Goal: Task Accomplishment & Management: Manage account settings

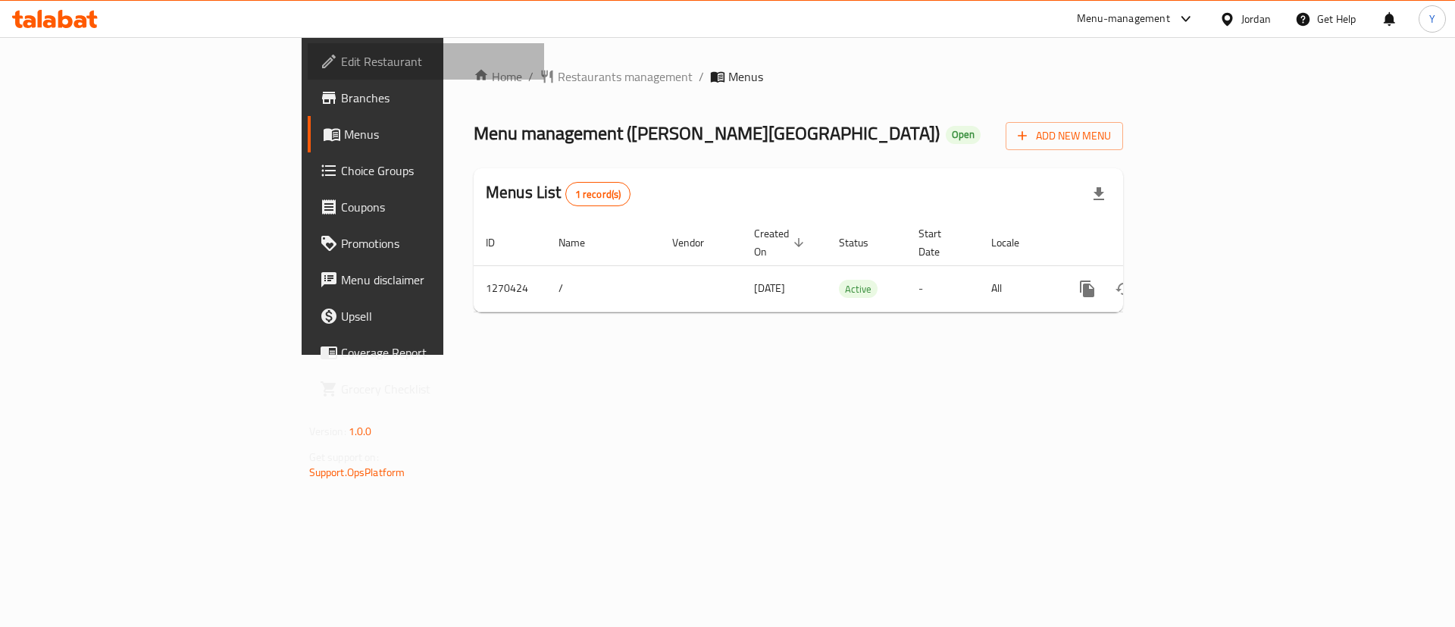
click at [308, 77] on link "Edit Restaurant" at bounding box center [426, 61] width 237 height 36
click at [344, 139] on span "Menus" at bounding box center [438, 134] width 189 height 18
click at [308, 81] on link "Branches" at bounding box center [426, 98] width 237 height 36
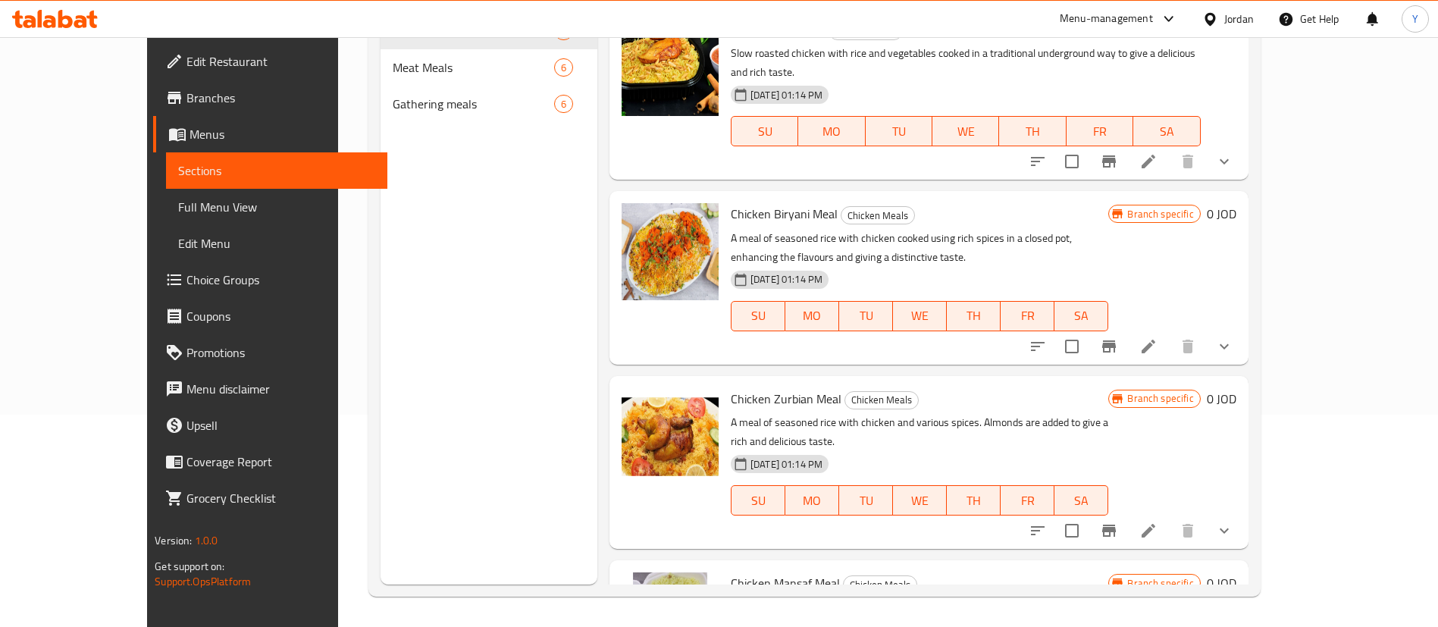
scroll to position [64, 0]
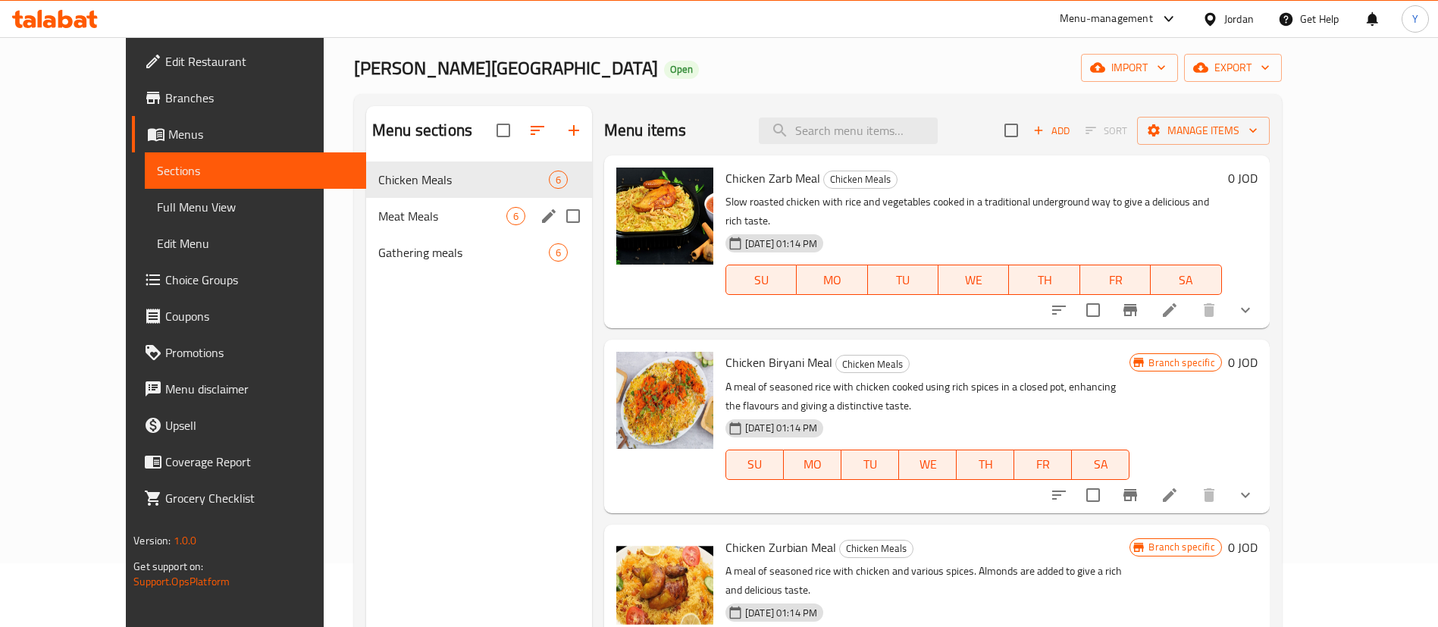
click at [399, 205] on div "Meat Meals 6" at bounding box center [479, 216] width 226 height 36
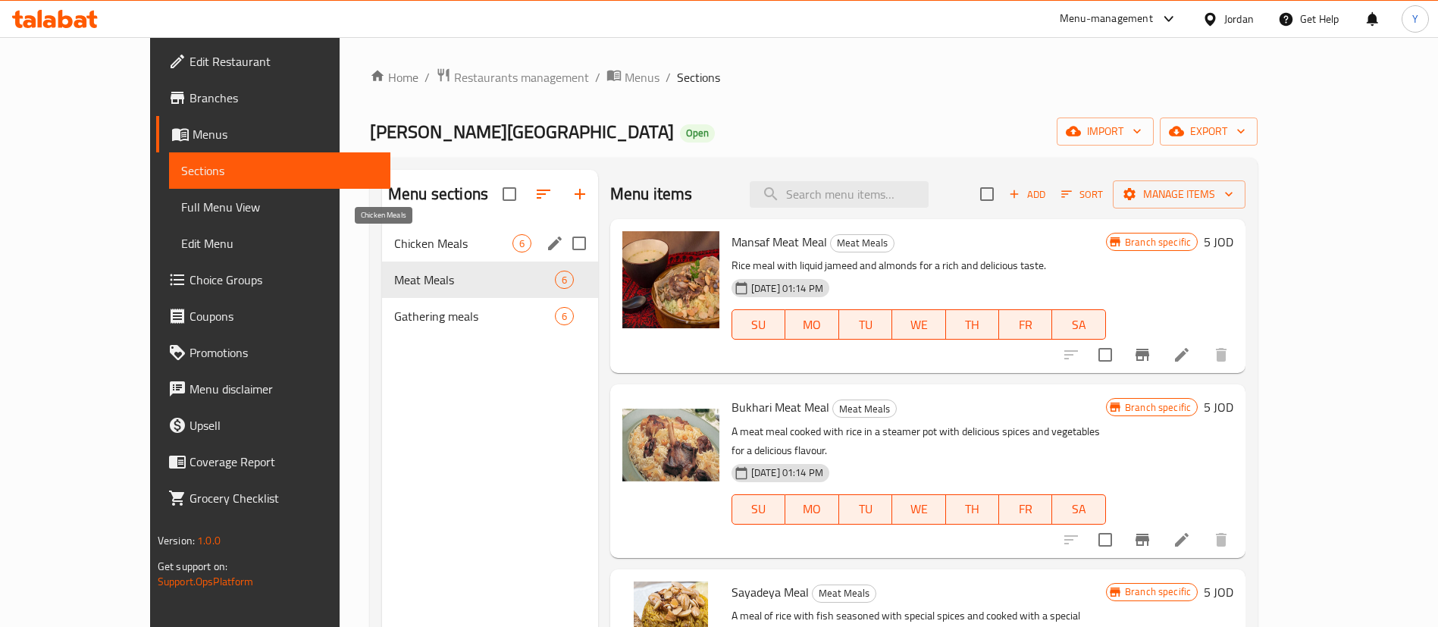
click at [394, 245] on span "Chicken Meals" at bounding box center [453, 243] width 118 height 18
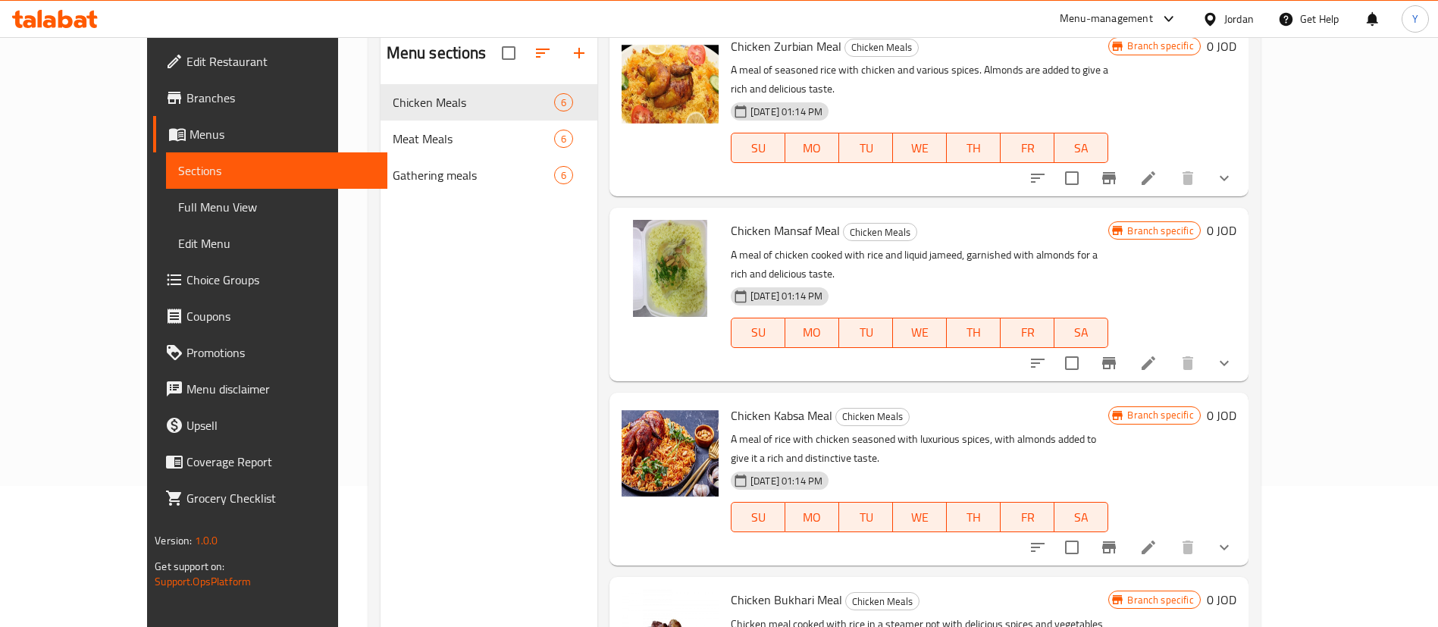
scroll to position [212, 0]
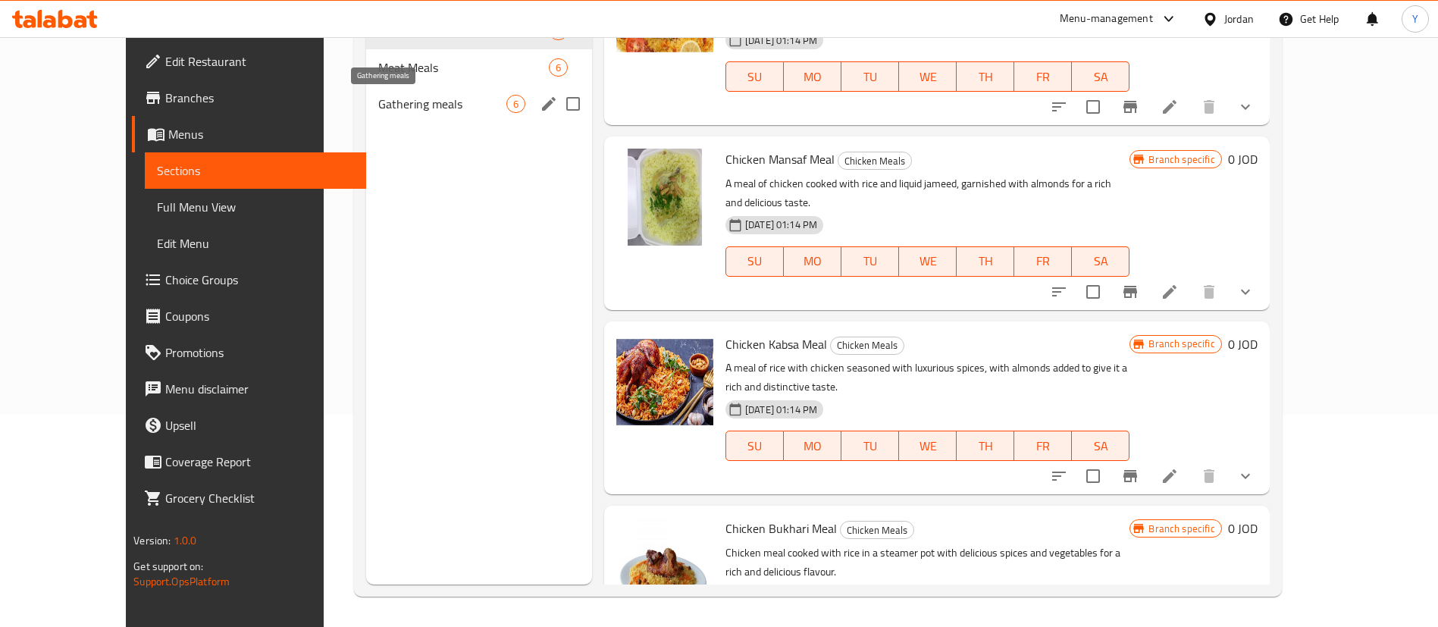
click at [432, 101] on span "Gathering meals" at bounding box center [442, 104] width 128 height 18
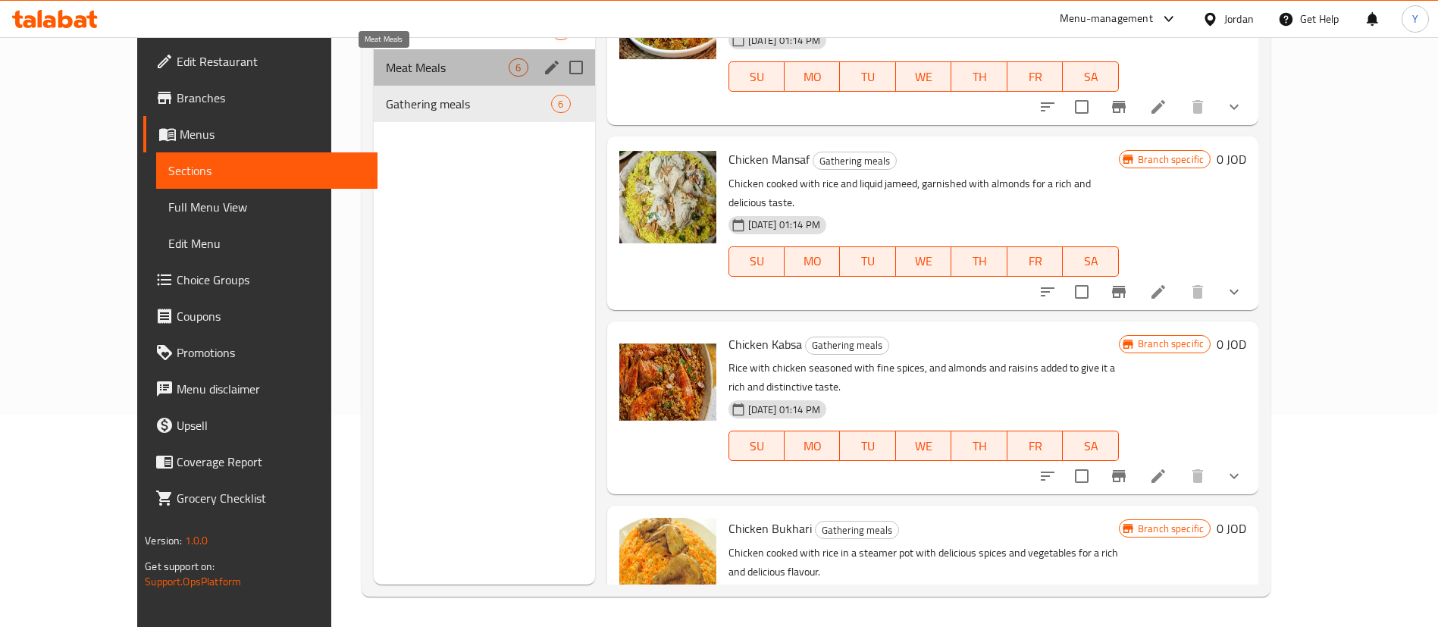
click at [433, 73] on span "Meat Meals" at bounding box center [448, 67] width 124 height 18
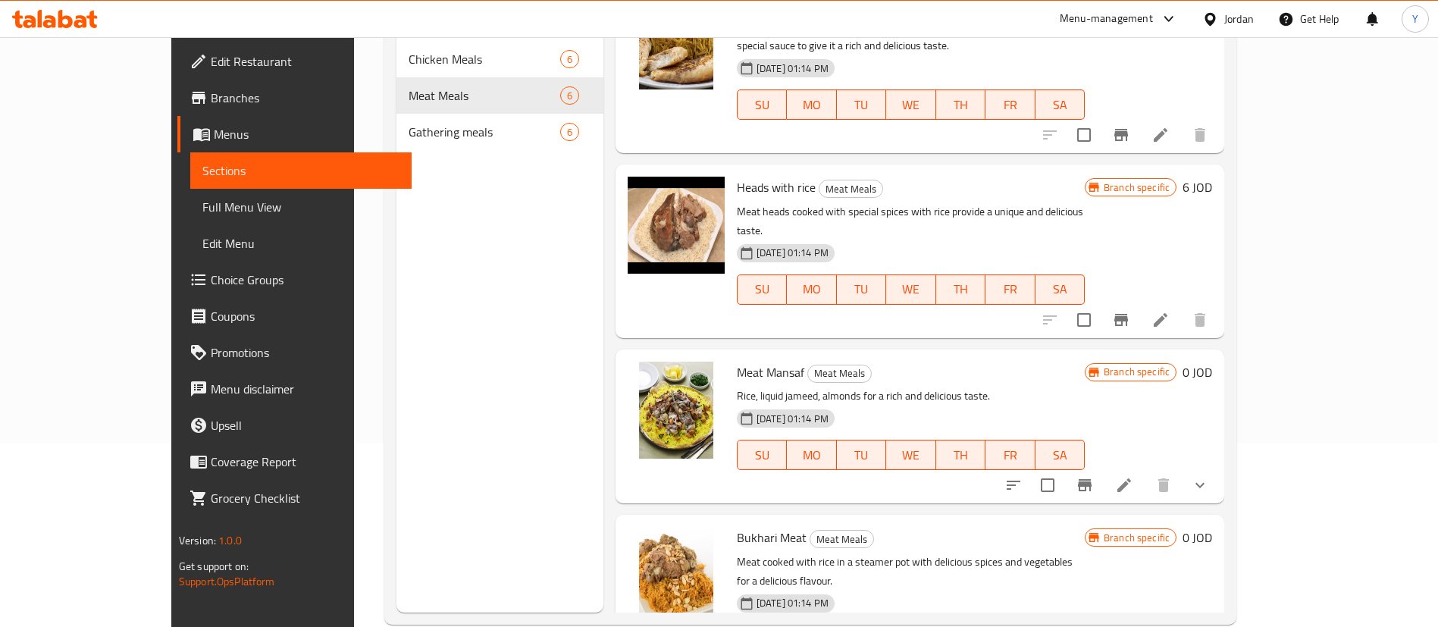
scroll to position [212, 0]
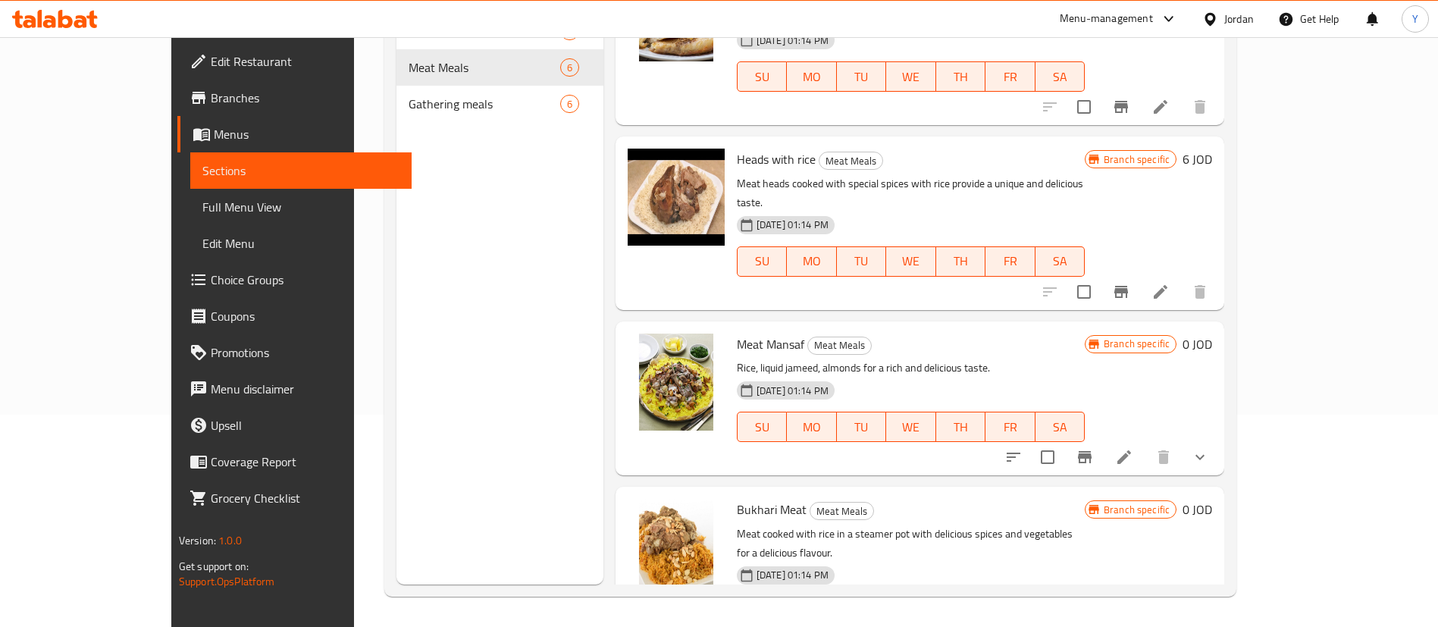
click at [430, 134] on div "Menu sections Chicken Meals 6 Meat Meals 6 Gathering meals 6" at bounding box center [499, 271] width 207 height 627
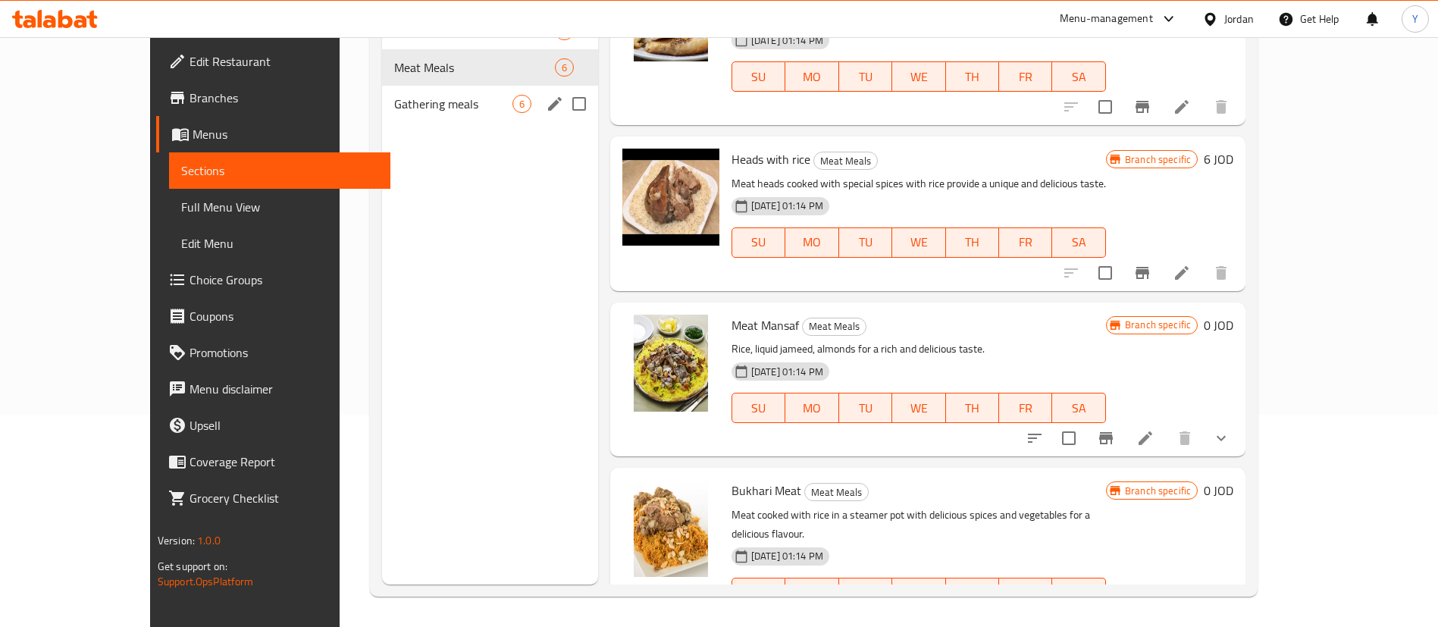
click at [394, 108] on span "Gathering meals" at bounding box center [453, 104] width 118 height 18
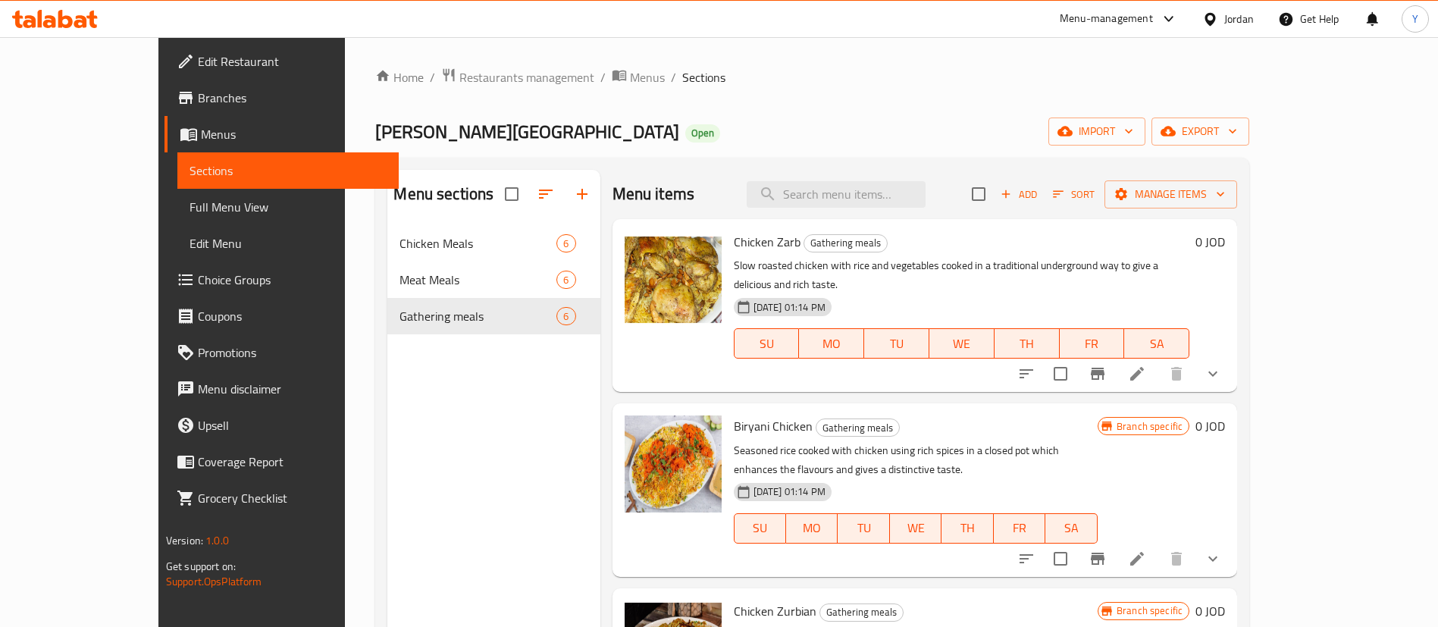
click at [77, 23] on icon at bounding box center [80, 21] width 13 height 13
